Goal: Book appointment/travel/reservation

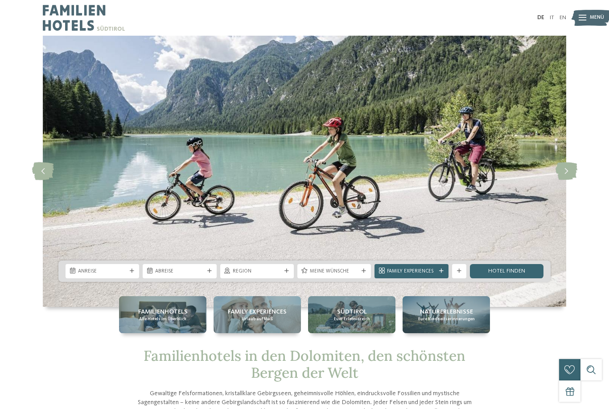
click at [130, 273] on icon at bounding box center [132, 271] width 4 height 4
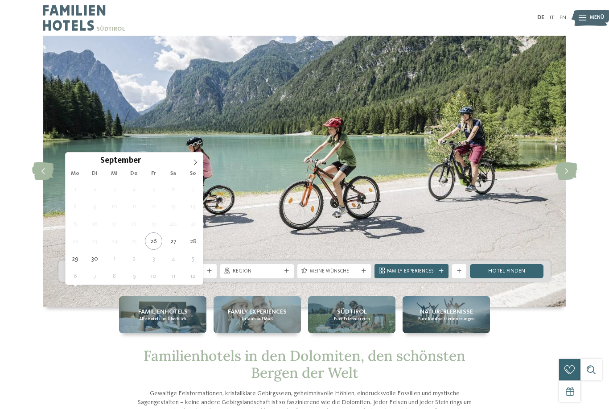
click at [196, 163] on icon at bounding box center [195, 162] width 6 height 6
click at [200, 163] on span at bounding box center [195, 159] width 15 height 15
type div "01.11.2025"
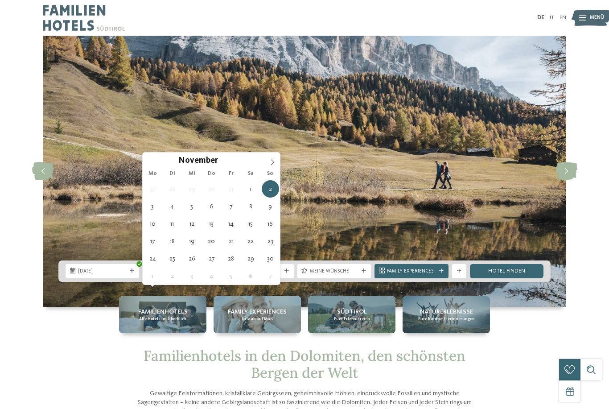
type div "08.11.2025"
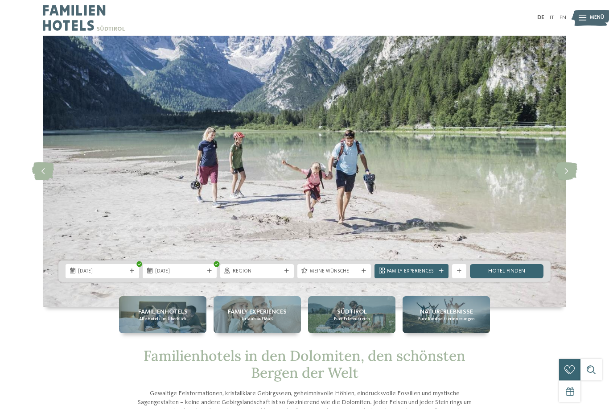
click at [365, 273] on icon at bounding box center [363, 271] width 4 height 4
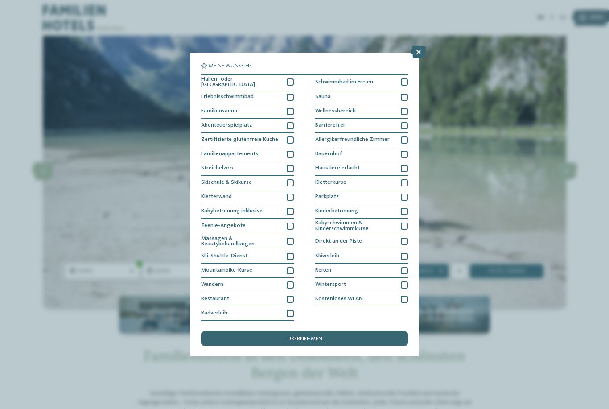
click at [403, 108] on div at bounding box center [403, 111] width 7 height 7
click at [405, 94] on div at bounding box center [403, 97] width 7 height 7
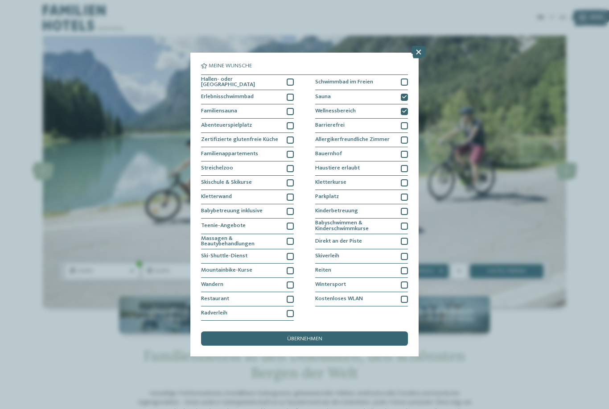
click at [292, 78] on div at bounding box center [289, 81] width 7 height 7
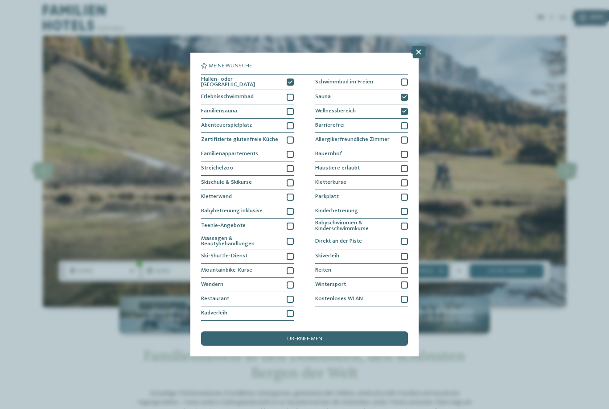
scroll to position [6, 0]
click at [407, 278] on div "Wintersport" at bounding box center [361, 285] width 93 height 14
click at [320, 336] on span "übernehmen" at bounding box center [304, 339] width 35 height 6
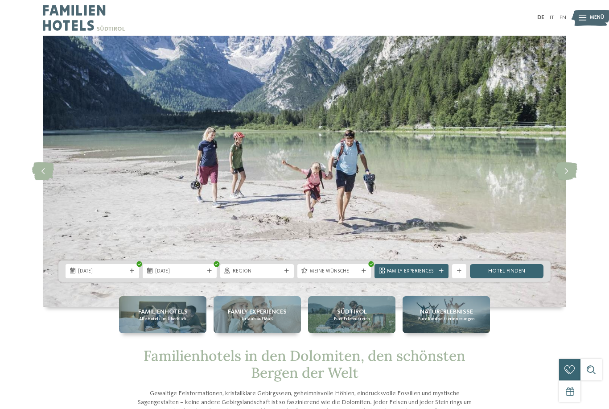
click at [501, 278] on link "Hotel finden" at bounding box center [507, 271] width 74 height 14
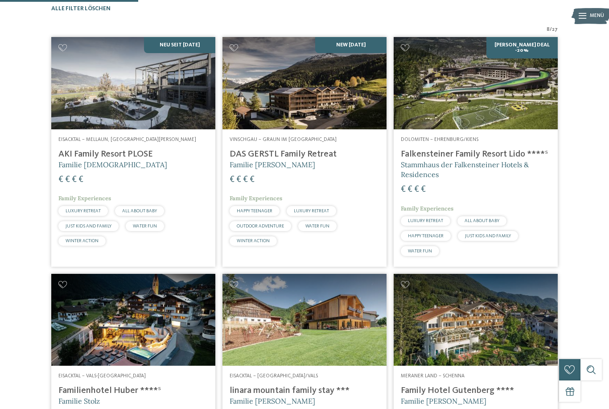
click at [433, 159] on h4 "Falkensteiner Family Resort Lido ****ˢ" at bounding box center [475, 154] width 150 height 11
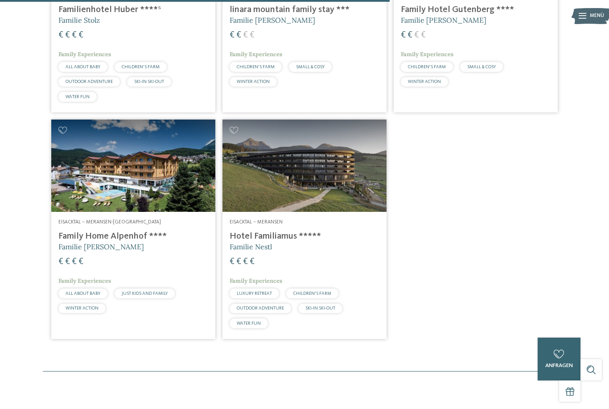
scroll to position [599, 0]
click at [264, 251] on span "Familie Nestl" at bounding box center [250, 246] width 42 height 9
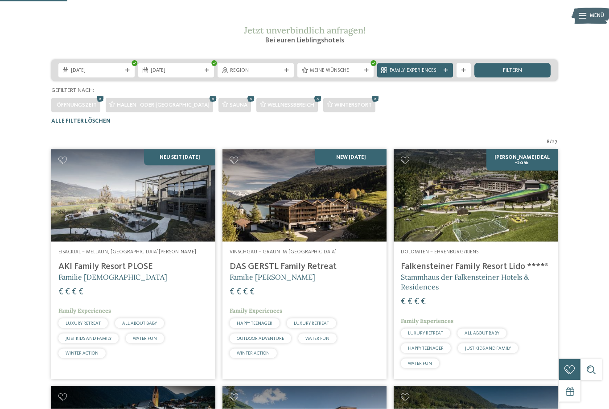
scroll to position [102, 0]
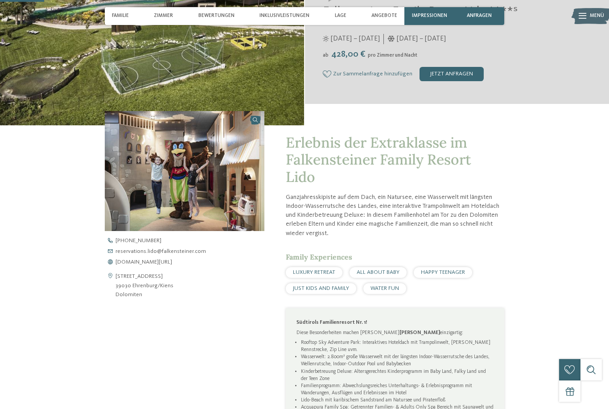
scroll to position [182, 0]
click at [143, 265] on span "www.falkensteiner.com/lido" at bounding box center [143, 262] width 57 height 6
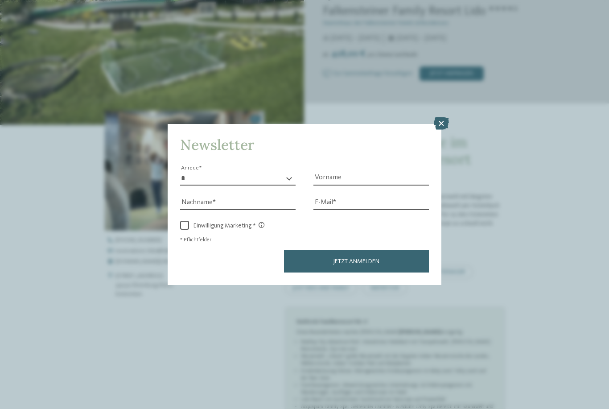
scroll to position [196, 0]
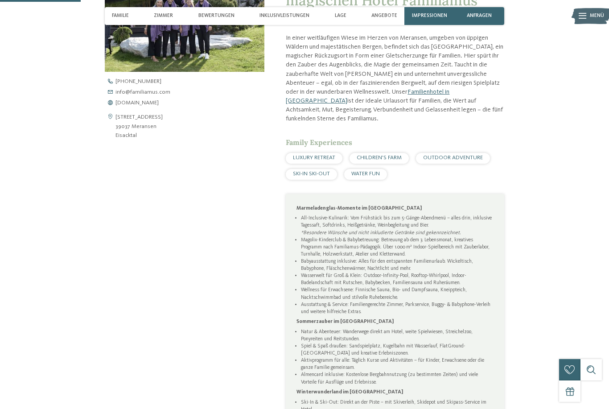
scroll to position [351, 0]
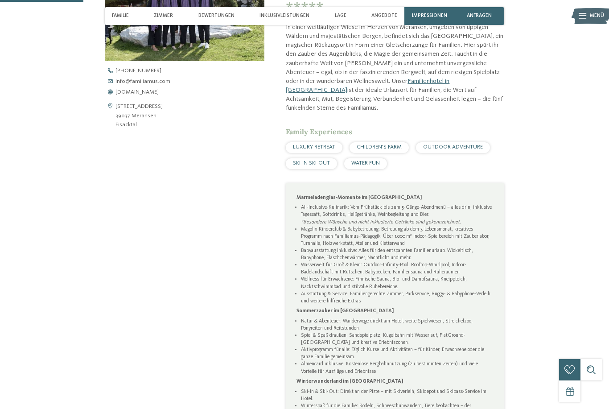
click at [134, 95] on span "www.familiamus.com" at bounding box center [136, 93] width 43 height 6
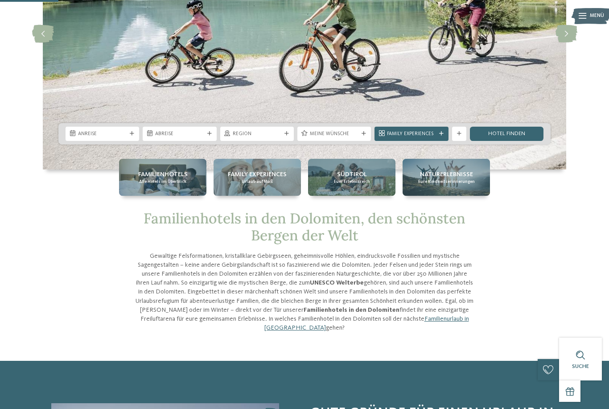
scroll to position [137, 0]
